Goal: Connect with others: Connect with others

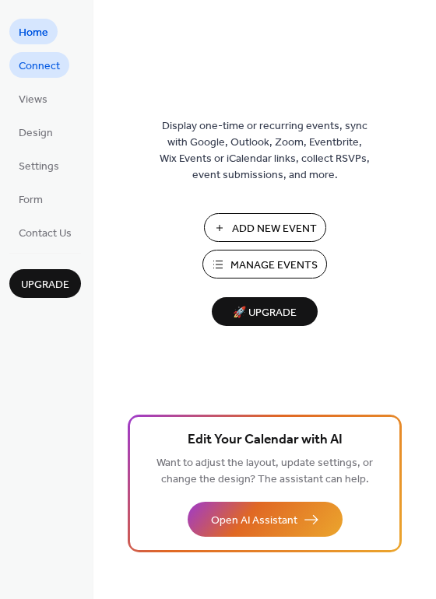
click at [48, 65] on span "Connect" at bounding box center [39, 66] width 41 height 16
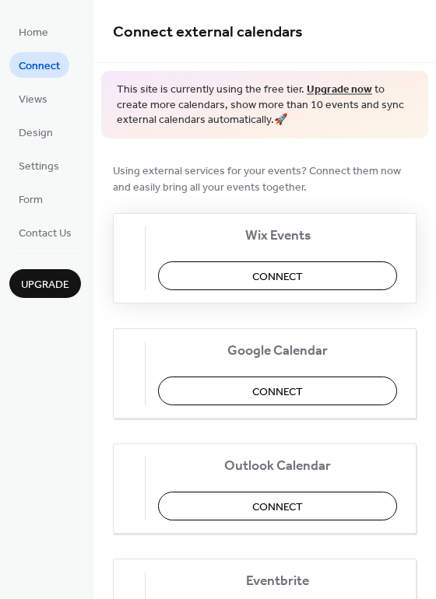
click at [270, 280] on span "Connect" at bounding box center [277, 276] width 51 height 16
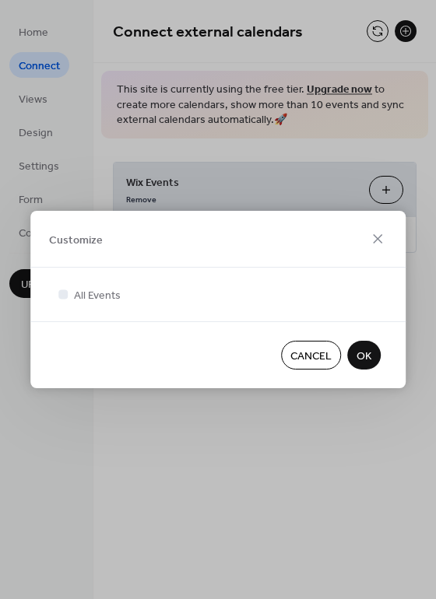
click at [365, 361] on span "OK" at bounding box center [363, 357] width 15 height 16
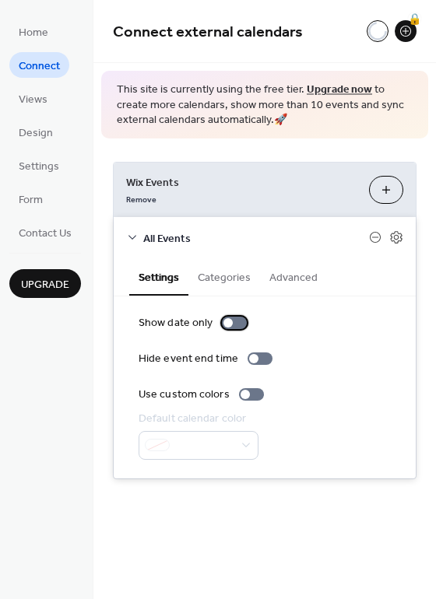
click at [226, 318] on div at bounding box center [227, 322] width 9 height 9
click at [236, 318] on div at bounding box center [240, 322] width 9 height 9
click at [227, 274] on button "Categories" at bounding box center [224, 276] width 72 height 36
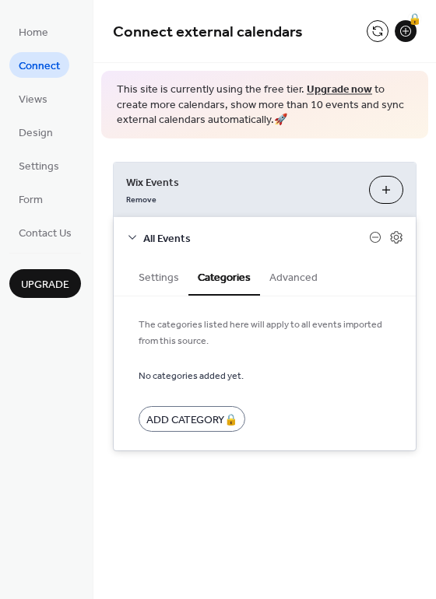
click at [287, 273] on button "Advanced" at bounding box center [293, 276] width 67 height 36
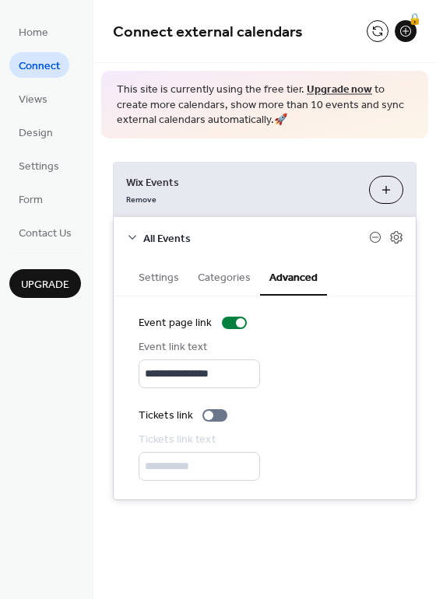
click at [254, 135] on div "This site is currently using the free tier. Upgrade now to create more calendar…" at bounding box center [264, 105] width 327 height 68
click at [39, 61] on span "Connect" at bounding box center [39, 66] width 41 height 16
